Goal: Transaction & Acquisition: Purchase product/service

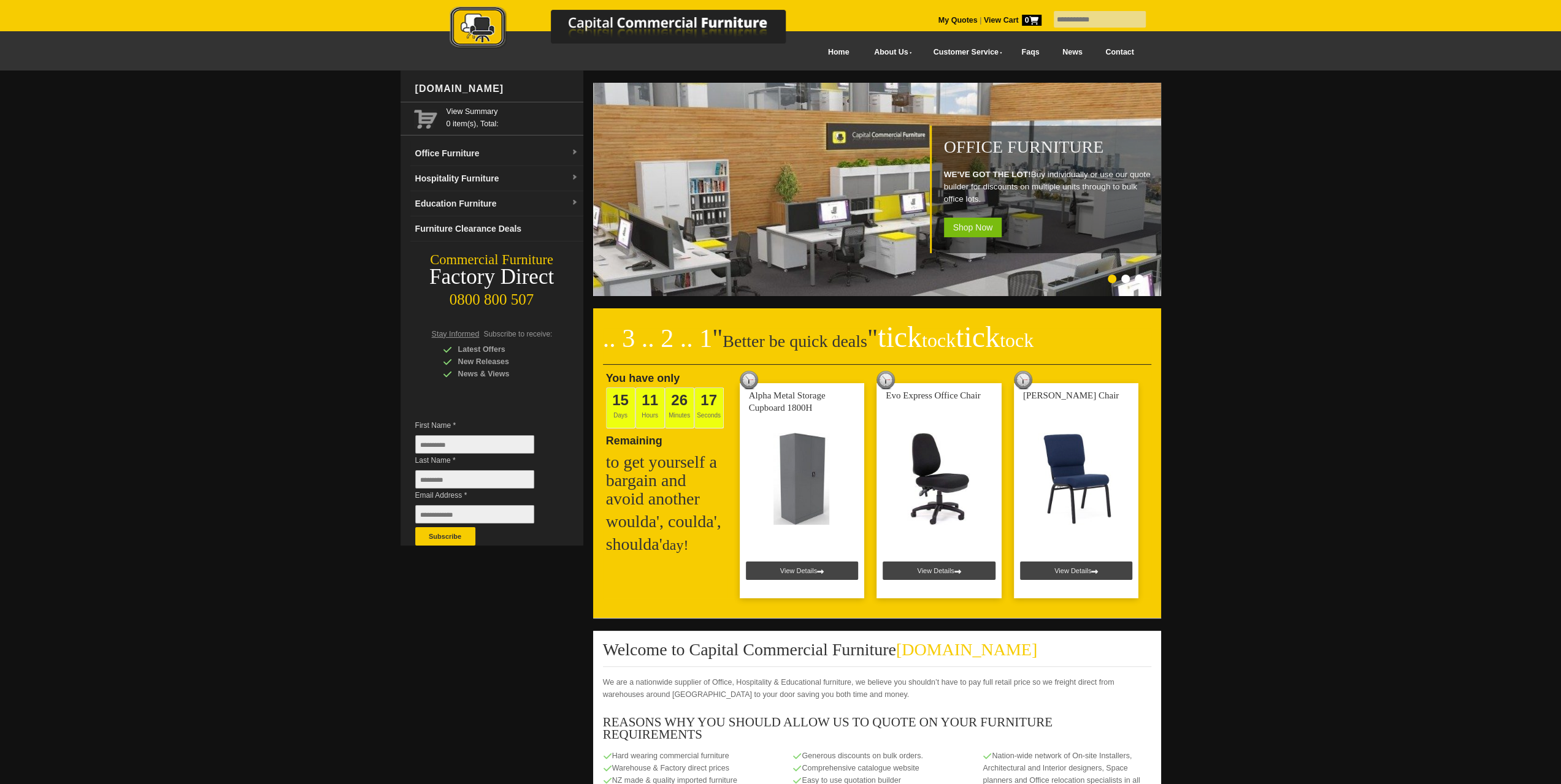
click at [1058, 19] on input "text" at bounding box center [1100, 19] width 92 height 17
type input "**********"
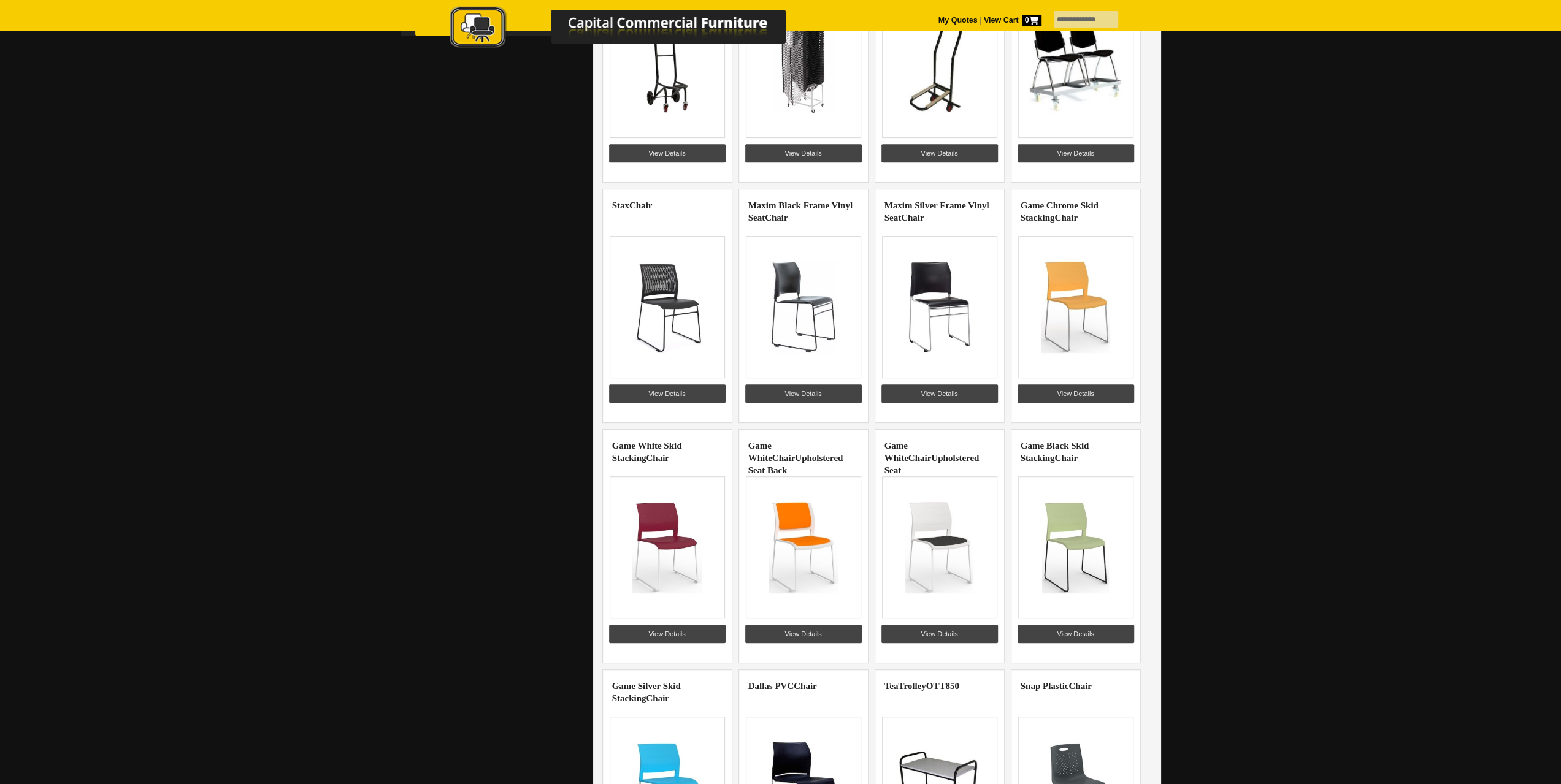
scroll to position [368, 0]
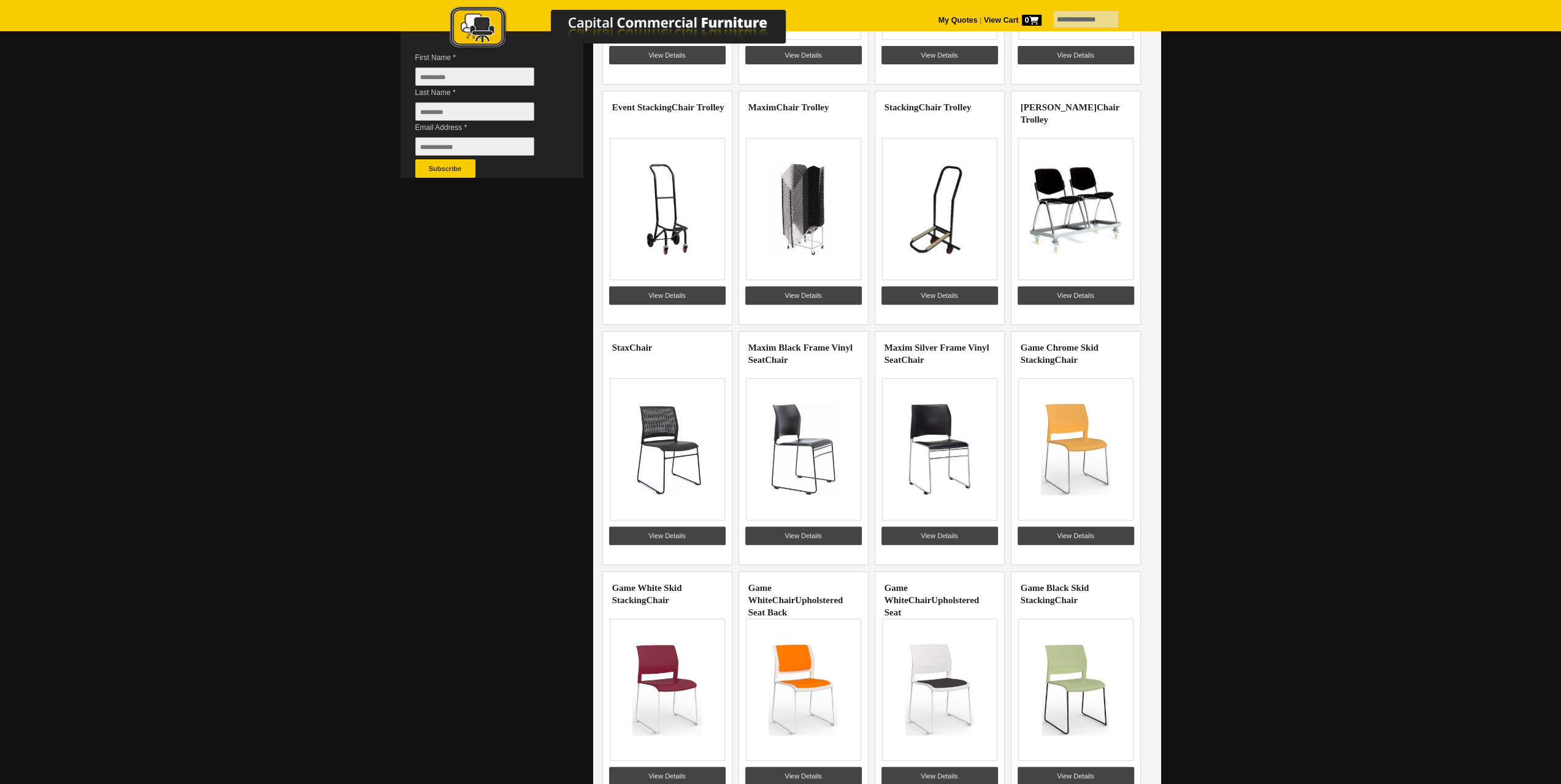
click at [927, 213] on img at bounding box center [939, 209] width 95 height 92
click at [943, 293] on link "View Details" at bounding box center [939, 295] width 117 height 18
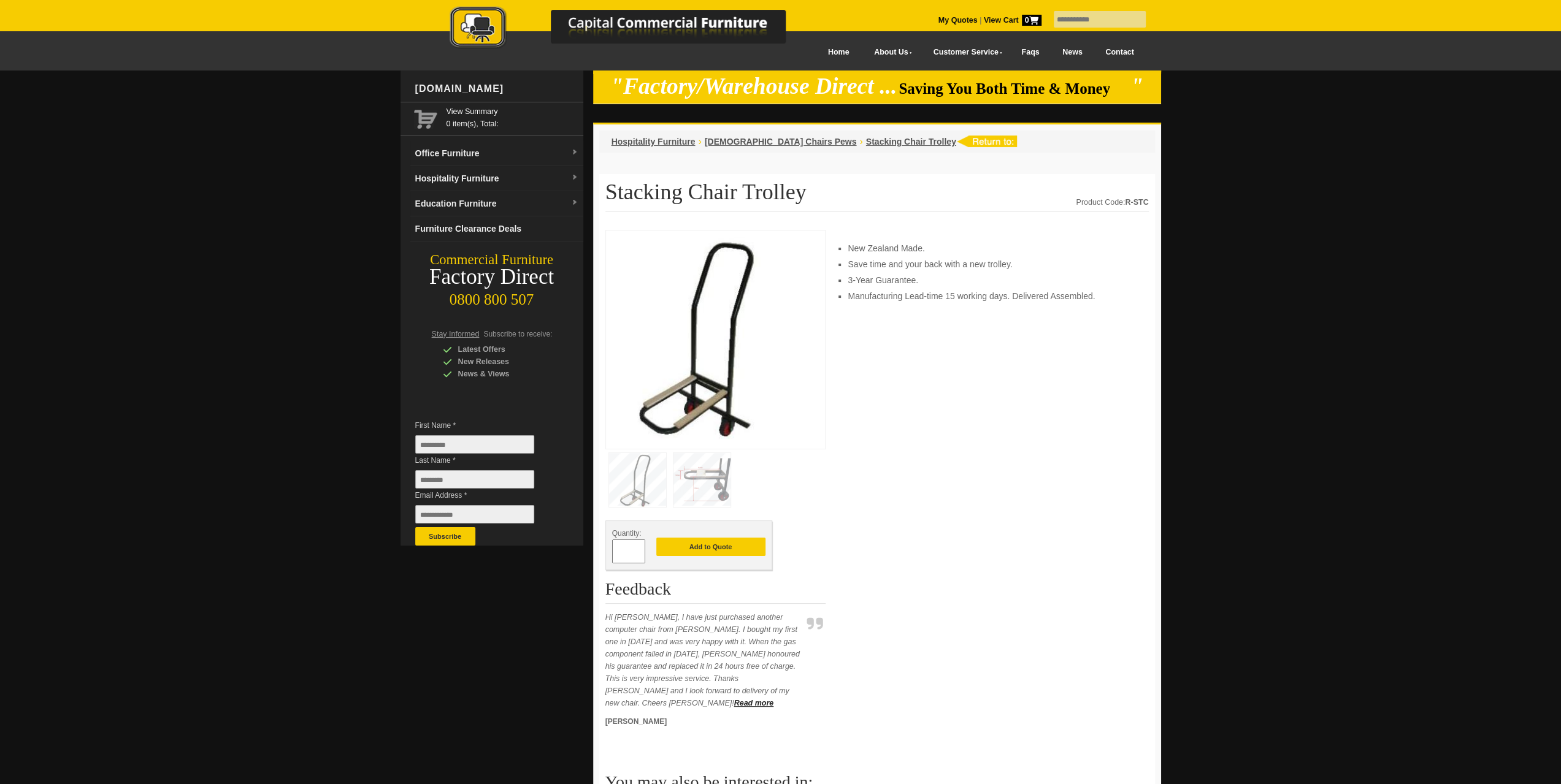
click at [735, 416] on img at bounding box center [703, 337] width 184 height 202
click at [711, 493] on img at bounding box center [702, 480] width 57 height 54
